Goal: Transaction & Acquisition: Purchase product/service

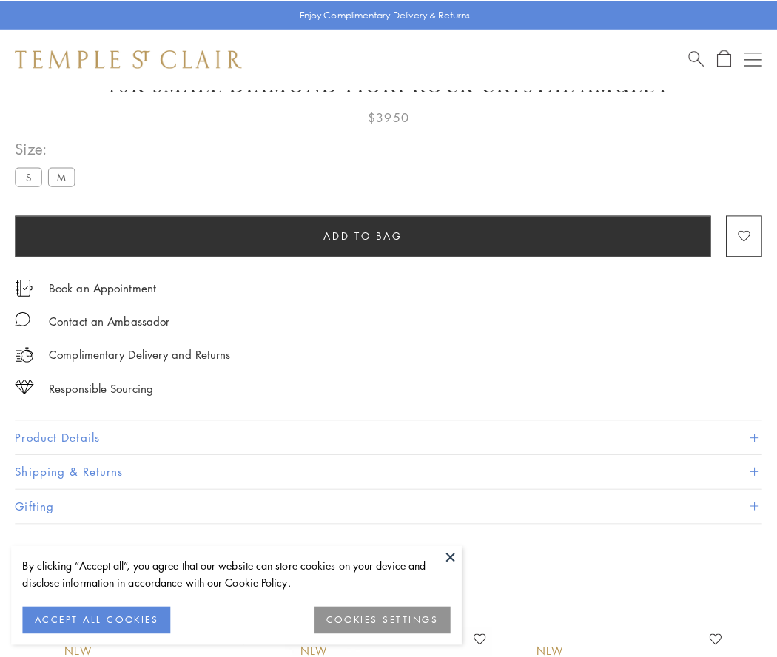
scroll to position [87, 0]
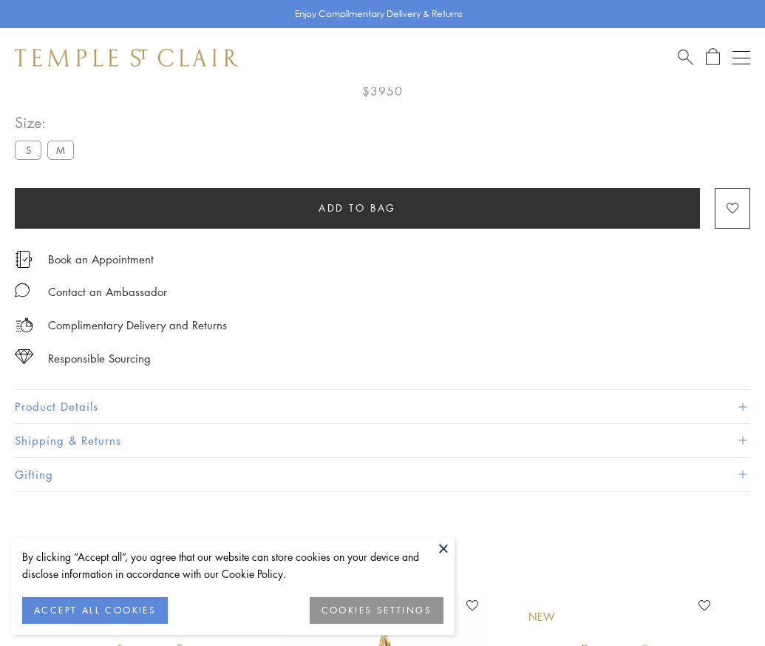
click at [357, 207] on span "Add to bag" at bounding box center [358, 208] width 78 height 16
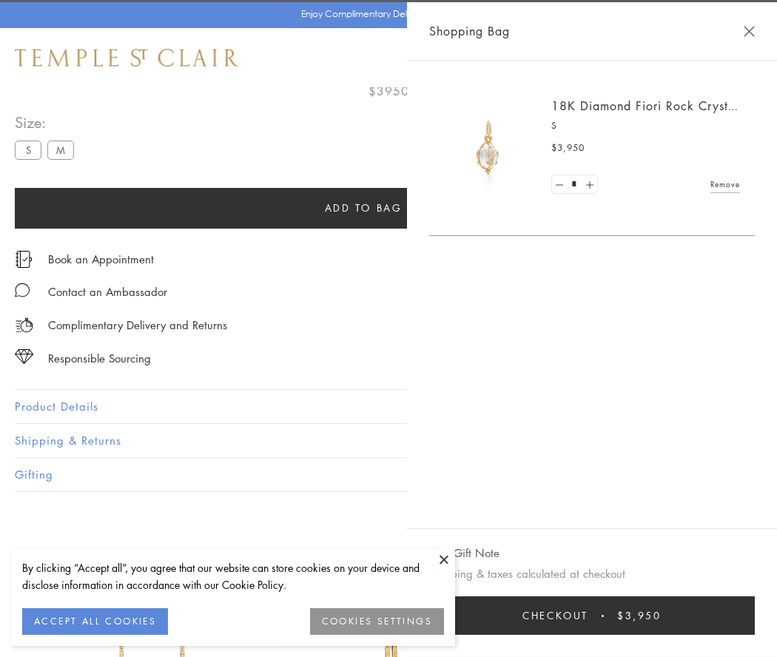
click at [588, 615] on span "Checkout" at bounding box center [555, 615] width 66 height 16
